Goal: Task Accomplishment & Management: Complete application form

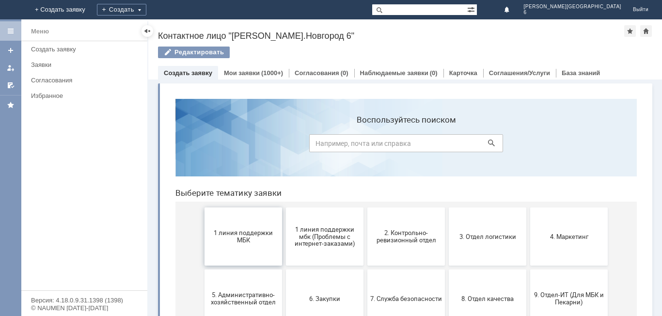
click at [229, 233] on span "1 линия поддержки МБК" at bounding box center [244, 236] width 72 height 15
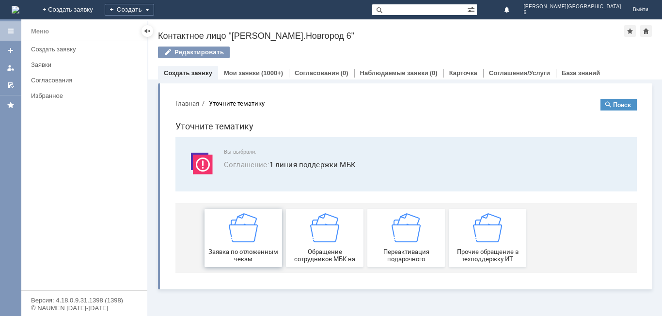
click at [242, 215] on img at bounding box center [243, 227] width 29 height 29
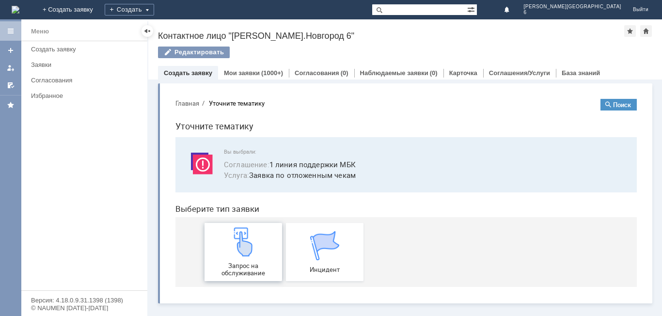
click at [257, 225] on link "Запрос на обслуживание" at bounding box center [244, 252] width 78 height 58
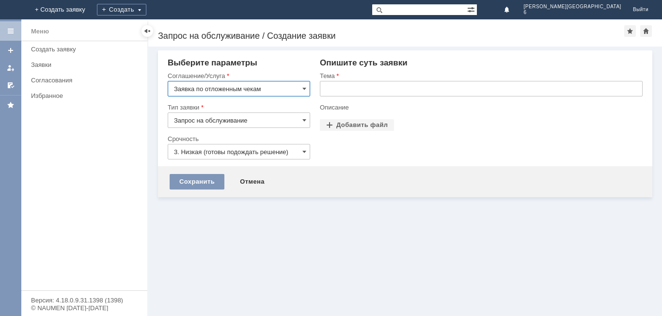
click at [229, 152] on input "3. Низкая (готовы подождать решение)" at bounding box center [239, 152] width 143 height 16
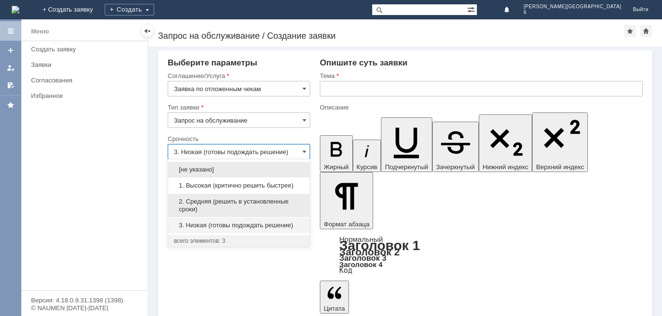
click at [233, 205] on span "2. Средняя (решить в установленные сроки)" at bounding box center [239, 206] width 130 height 16
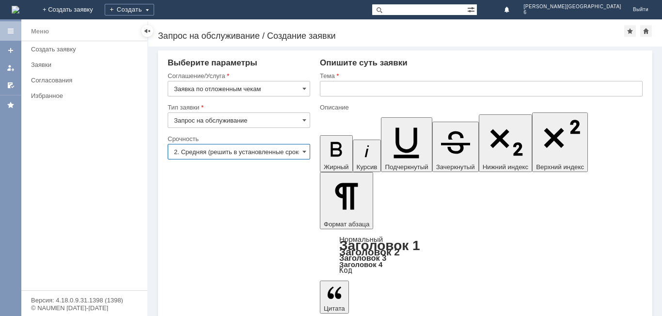
type input "2. Средняя (решить в установленные сроки)"
click at [428, 82] on input "text" at bounding box center [481, 89] width 323 height 16
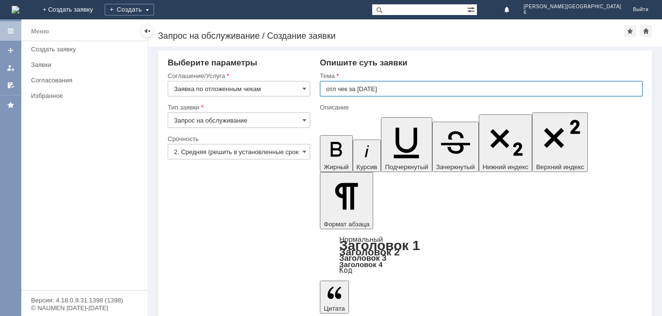
type input "отл чек за [DATE]"
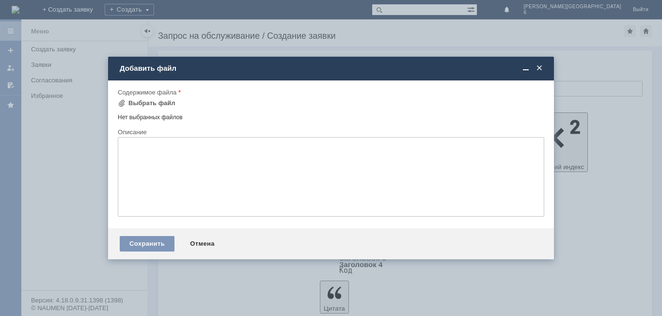
click at [540, 64] on span at bounding box center [540, 68] width 10 height 9
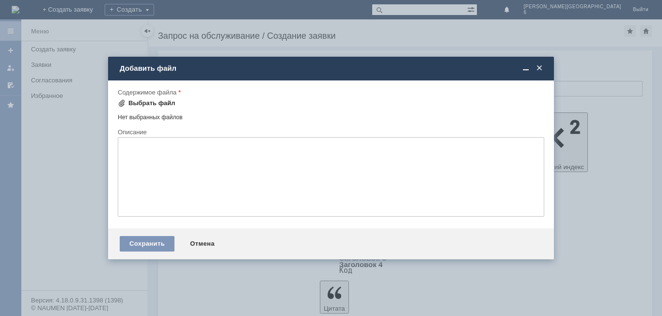
click at [128, 100] on div "Выбрать файл" at bounding box center [147, 103] width 58 height 8
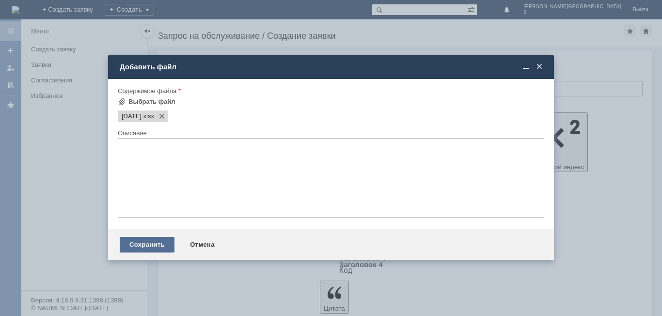
click at [146, 244] on div "Сохранить" at bounding box center [147, 245] width 55 height 16
